Goal: Contribute content

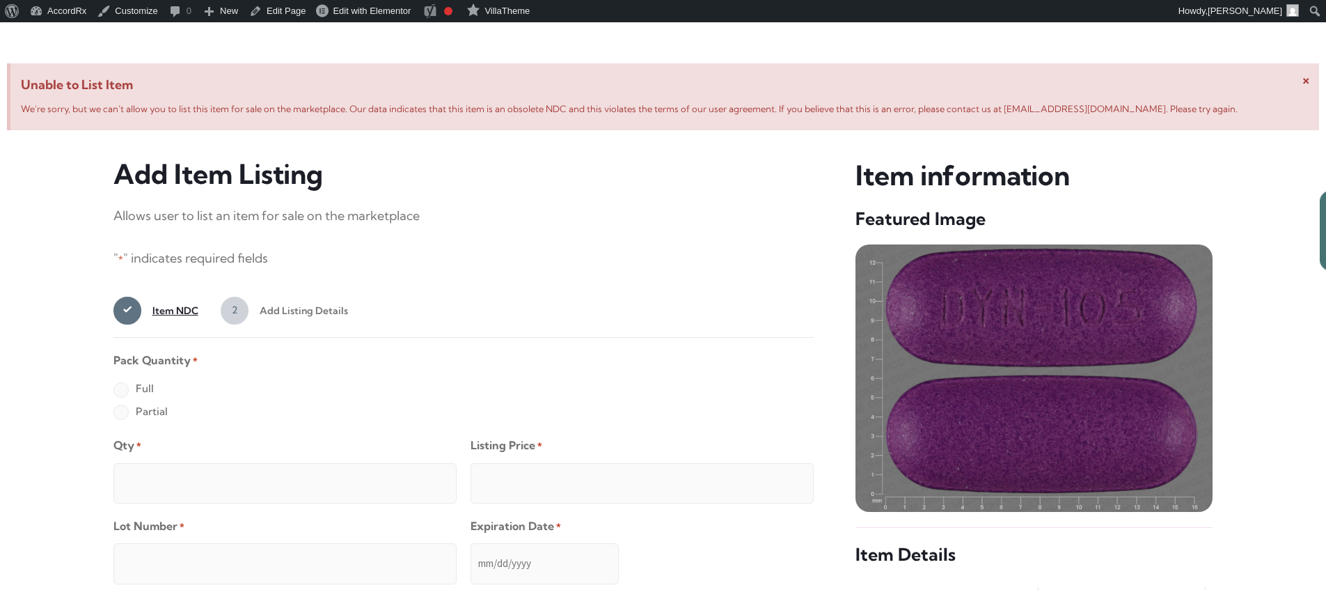
scroll to position [535, 0]
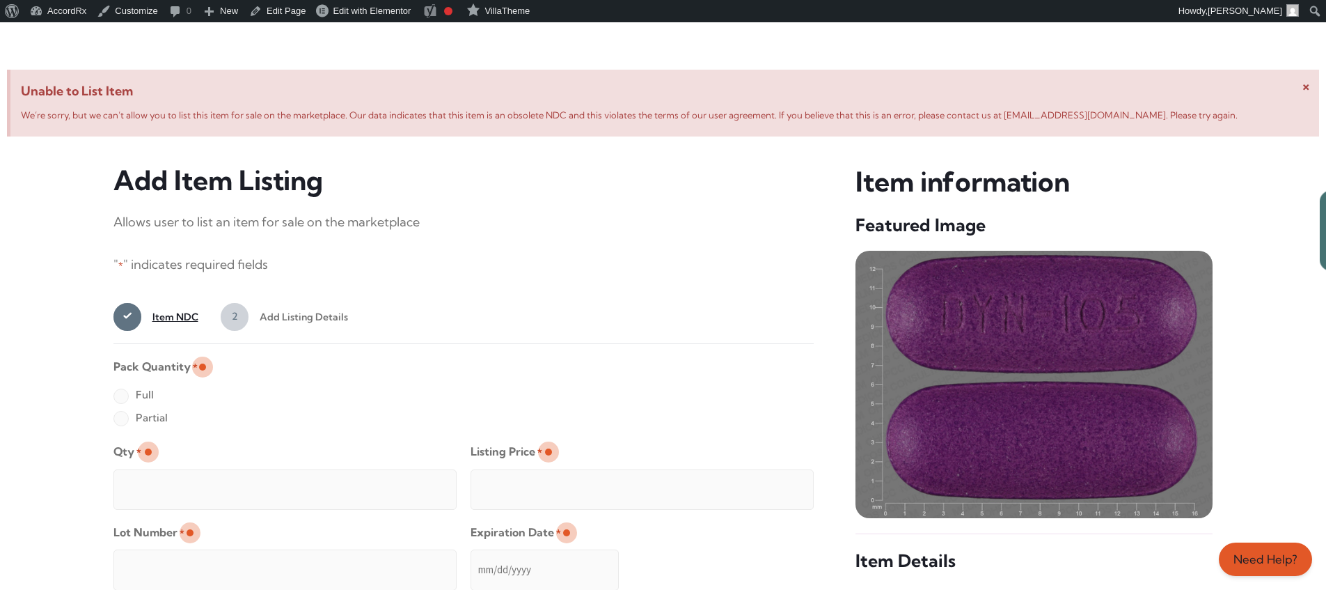
click at [120, 397] on label "Full" at bounding box center [133, 395] width 40 height 22
click at [0, 0] on input "Full" at bounding box center [0, 0] width 0 height 0
click at [166, 473] on input "Qty *" at bounding box center [284, 489] width 343 height 40
type input "2"
click at [775, 485] on input "Listing Price *" at bounding box center [642, 489] width 343 height 40
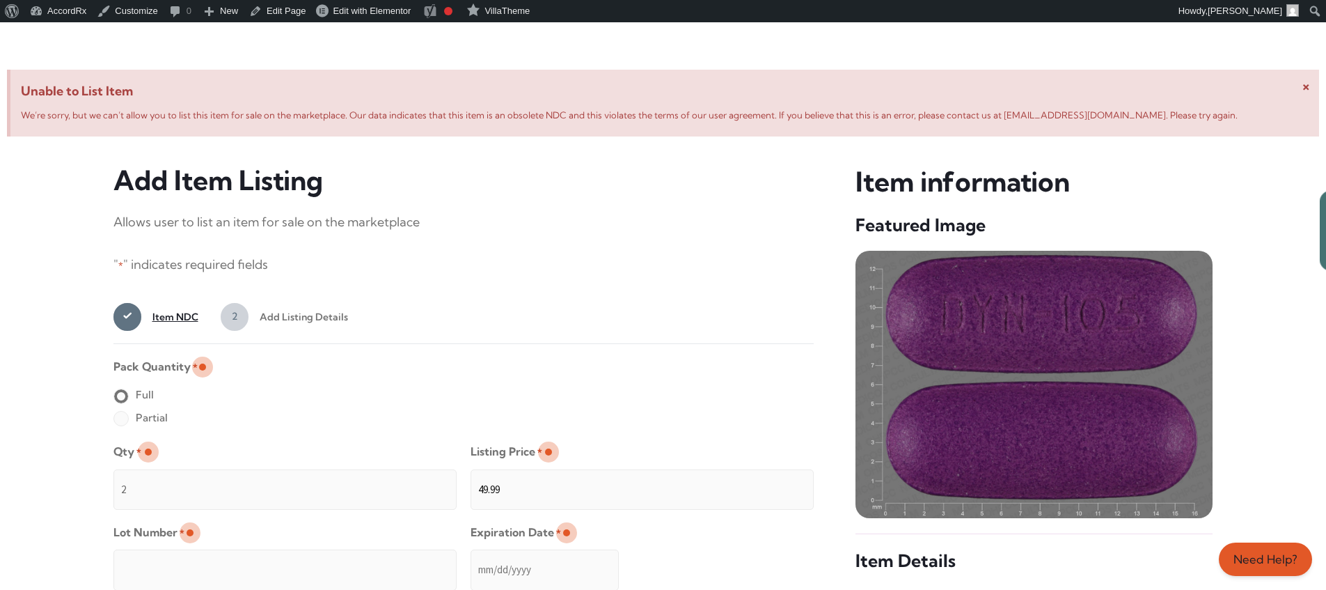
type input "49.99"
click at [375, 560] on input "Lot Number *" at bounding box center [284, 569] width 343 height 40
type input "TEST23456"
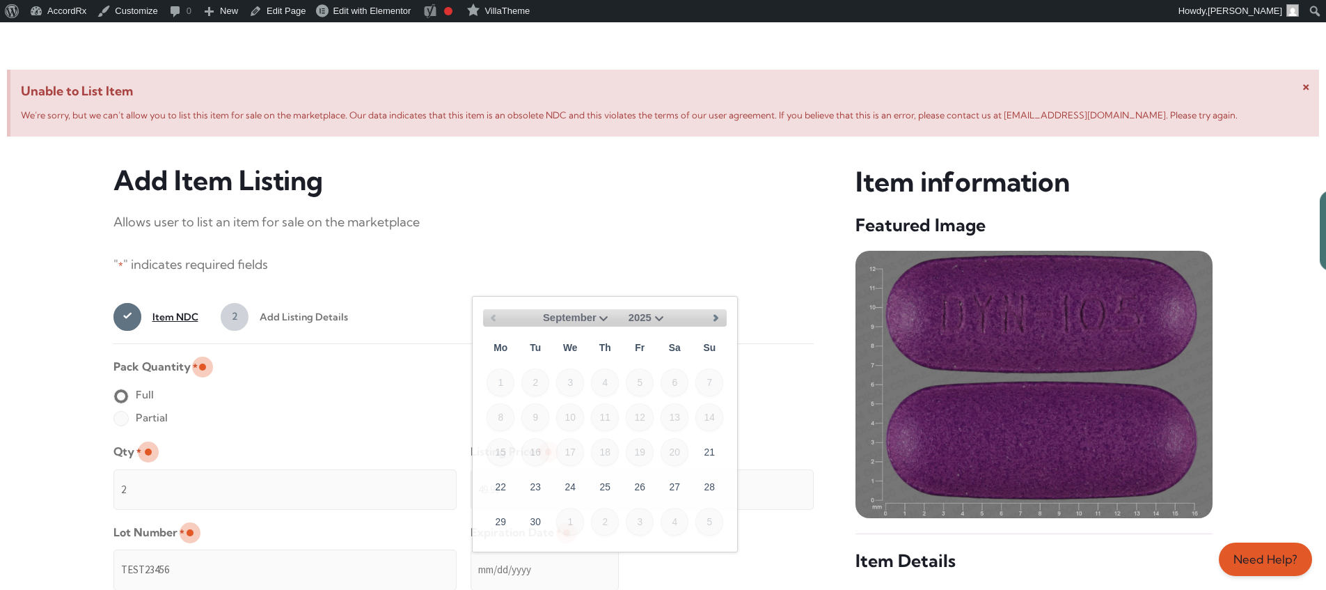
click at [471, 556] on input "Expiration Date *" at bounding box center [545, 569] width 148 height 40
click at [599, 316] on select "September October November December" at bounding box center [577, 317] width 69 height 17
click at [542, 515] on link "30" at bounding box center [535, 521] width 28 height 28
type input "[DATE]"
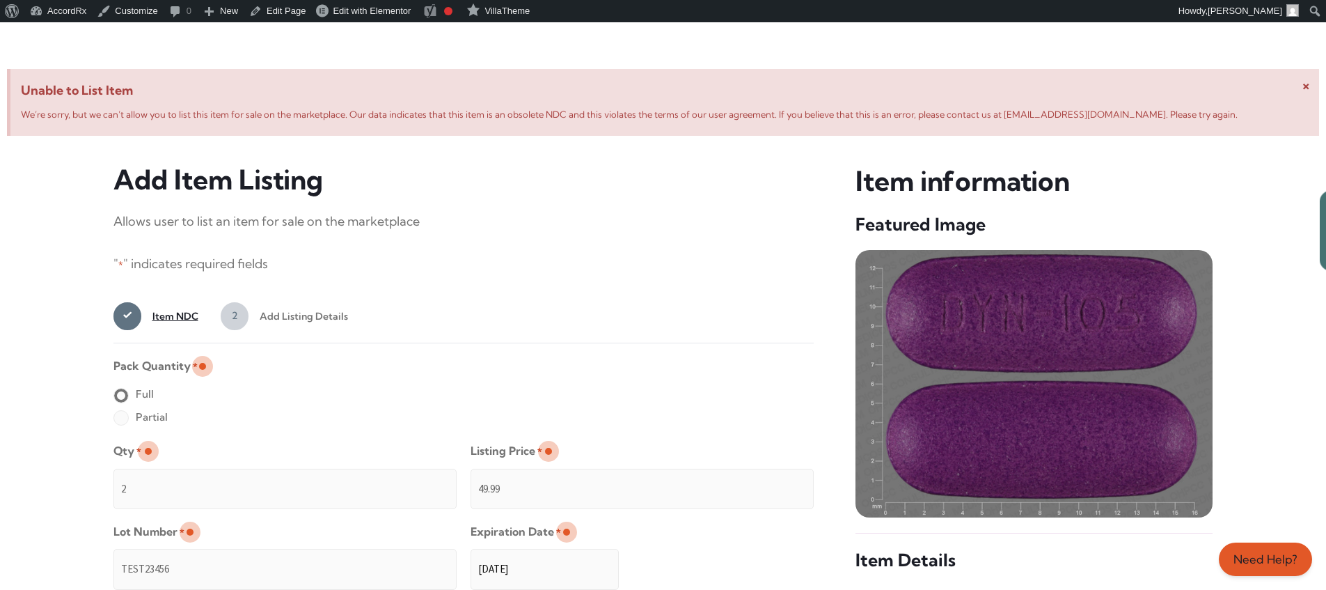
scroll to position [1112, 0]
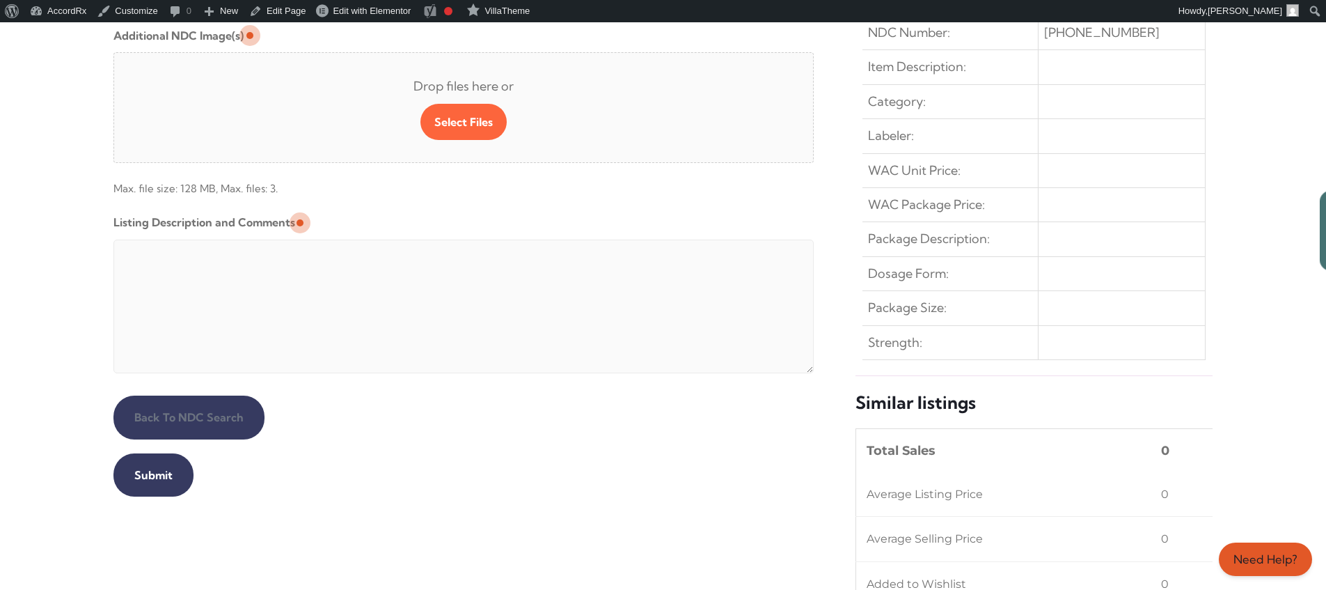
click at [450, 243] on textarea "Listing Description and Comments" at bounding box center [463, 306] width 701 height 134
type textarea "Automated Testing - list comment from [MEDICAL_DATA][DOMAIN_NAME]"
click at [151, 475] on input "Submit" at bounding box center [153, 474] width 80 height 43
